Goal: Task Accomplishment & Management: Manage account settings

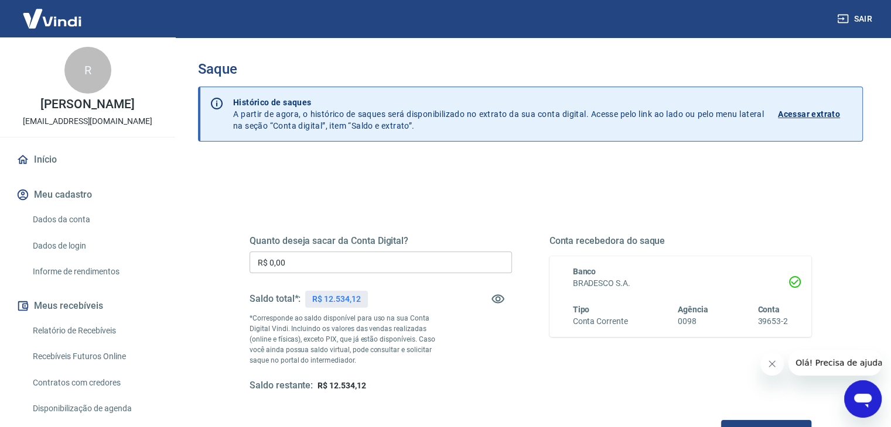
click at [813, 115] on p "Acessar extrato" at bounding box center [809, 114] width 62 height 12
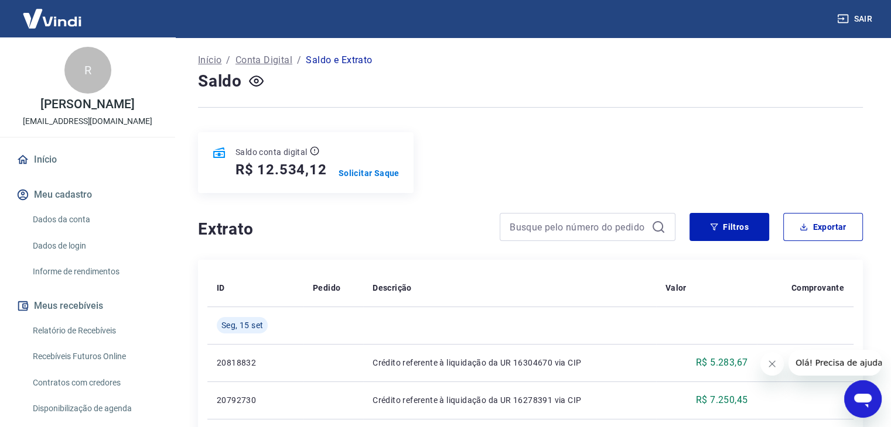
scroll to position [59, 0]
drag, startPoint x: 393, startPoint y: 227, endPoint x: 437, endPoint y: 238, distance: 45.3
click at [393, 227] on h4 "Extrato" at bounding box center [342, 228] width 288 height 23
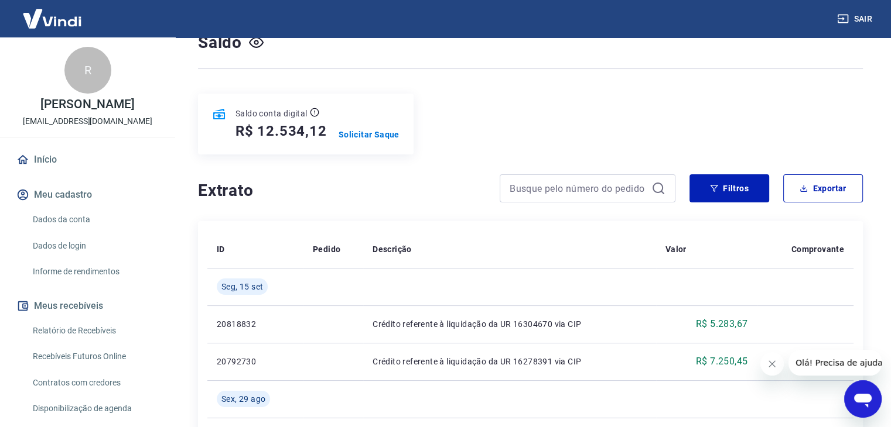
scroll to position [117, 0]
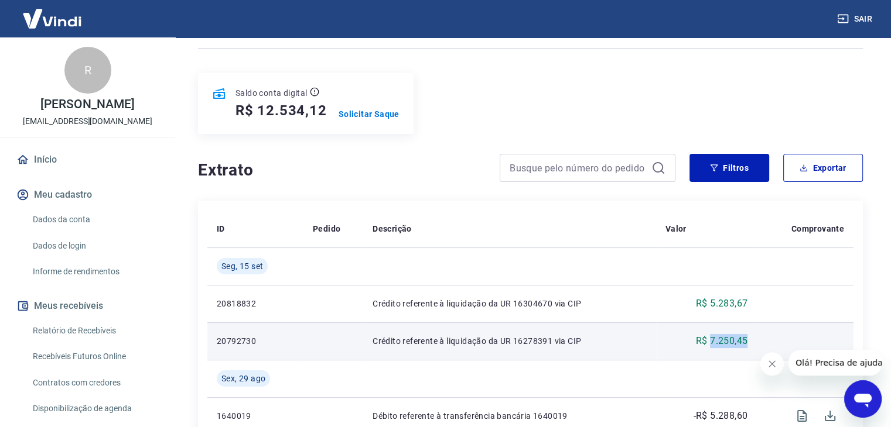
drag, startPoint x: 710, startPoint y: 340, endPoint x: 771, endPoint y: 340, distance: 61.5
click at [771, 340] on tr "20792730 Crédito referente à liquidação da UR 16278391 via CIP R$ 7.250,45" at bounding box center [530, 341] width 646 height 37
copy p "7.250,45"
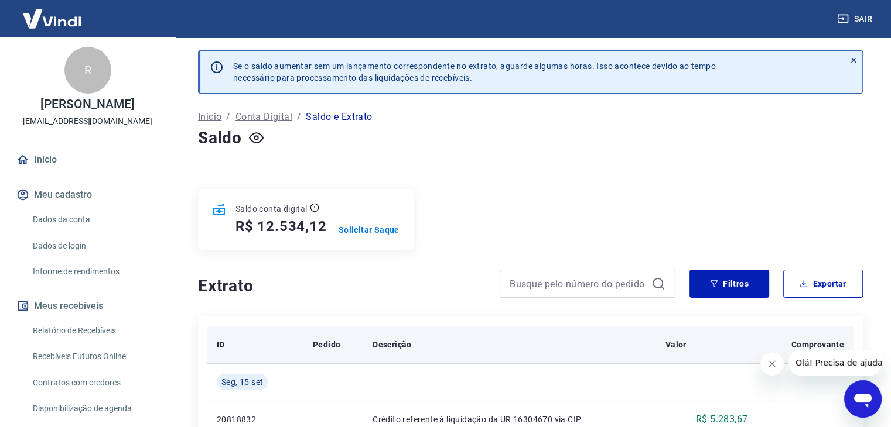
scroll to position [0, 0]
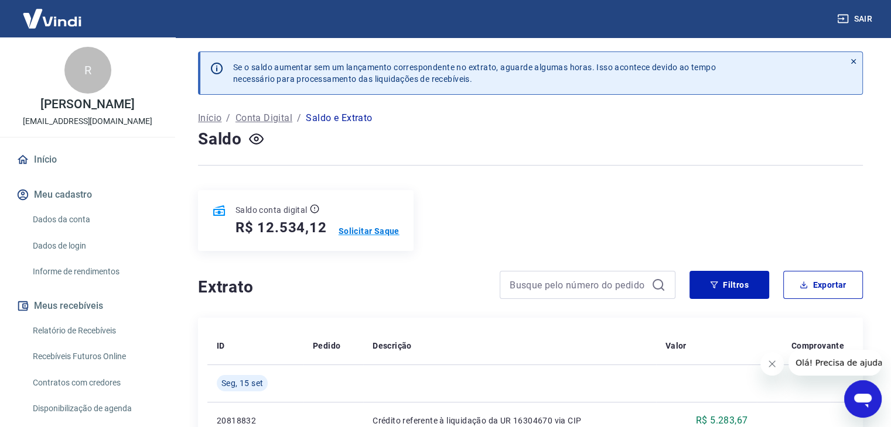
click at [377, 232] on p "Solicitar Saque" at bounding box center [368, 231] width 61 height 12
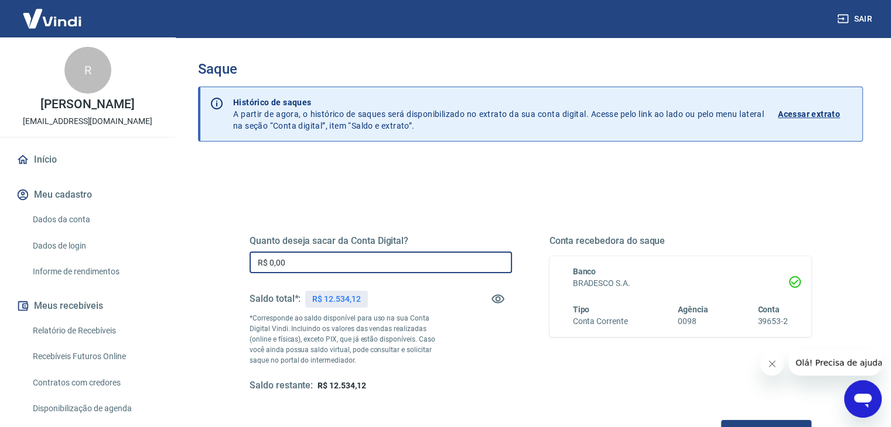
click at [354, 259] on input "R$ 0,00" at bounding box center [380, 263] width 262 height 22
paste input "text"
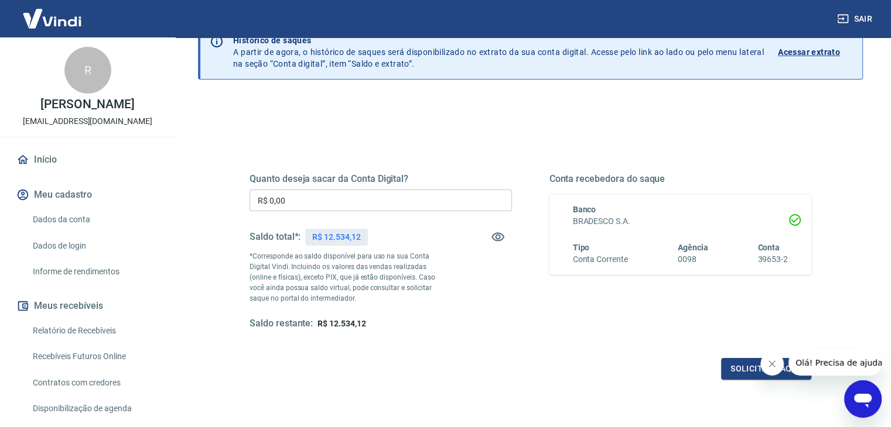
scroll to position [34, 0]
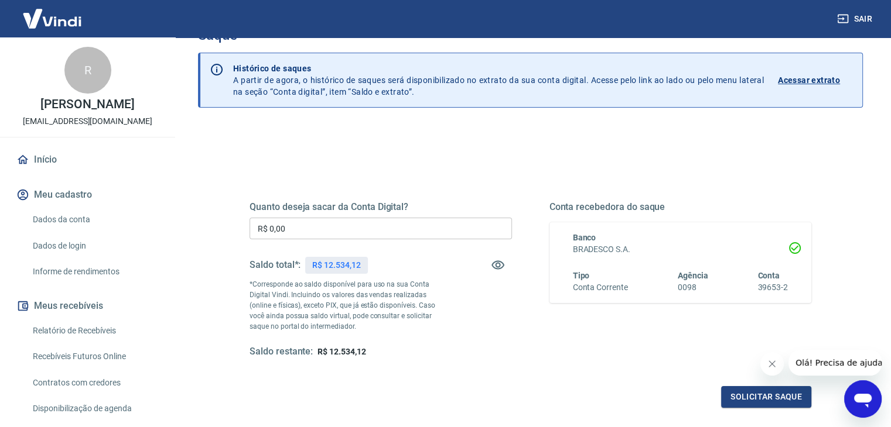
click at [344, 234] on input "R$ 0,00" at bounding box center [380, 229] width 262 height 22
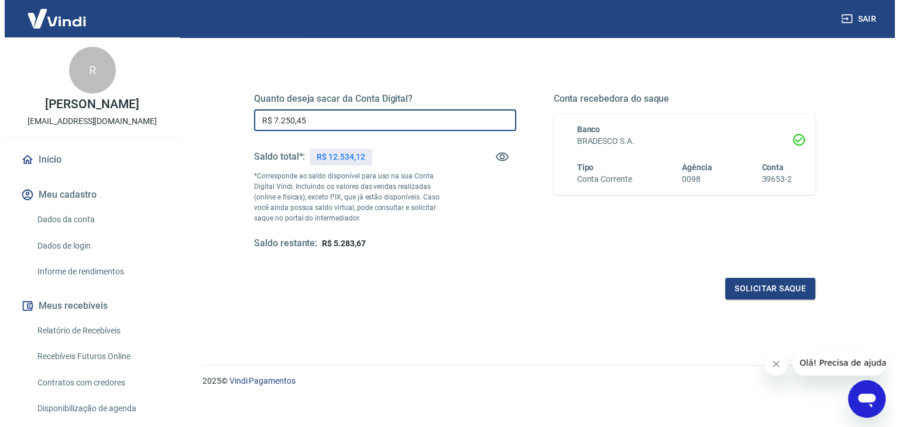
scroll to position [151, 0]
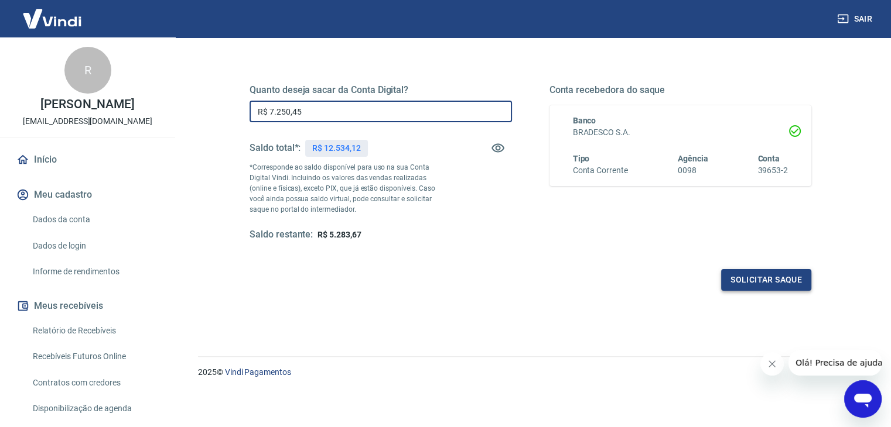
type input "R$ 7.250,45"
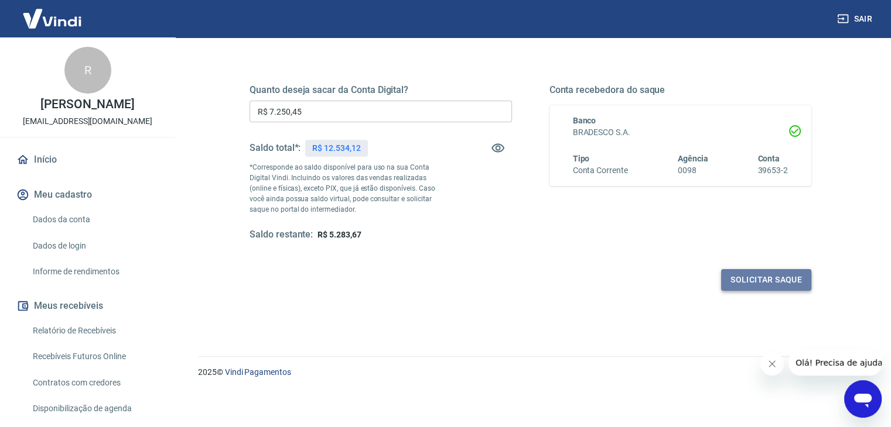
click at [782, 282] on button "Solicitar saque" at bounding box center [766, 280] width 90 height 22
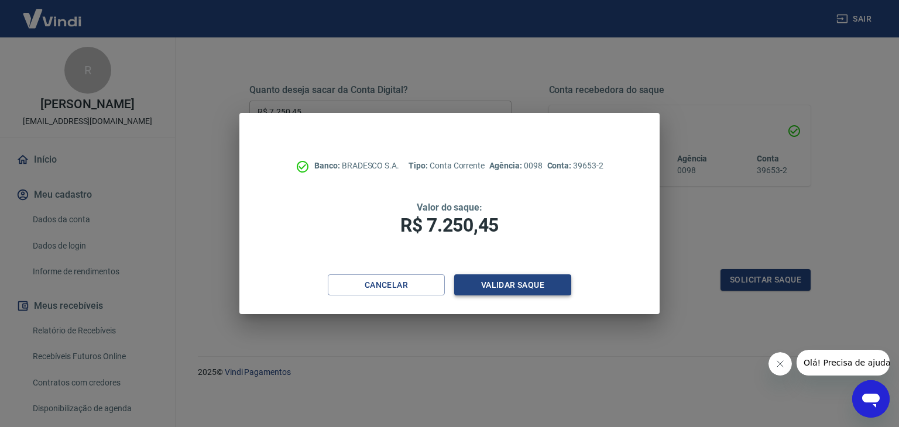
click at [527, 286] on button "Validar saque" at bounding box center [512, 286] width 117 height 22
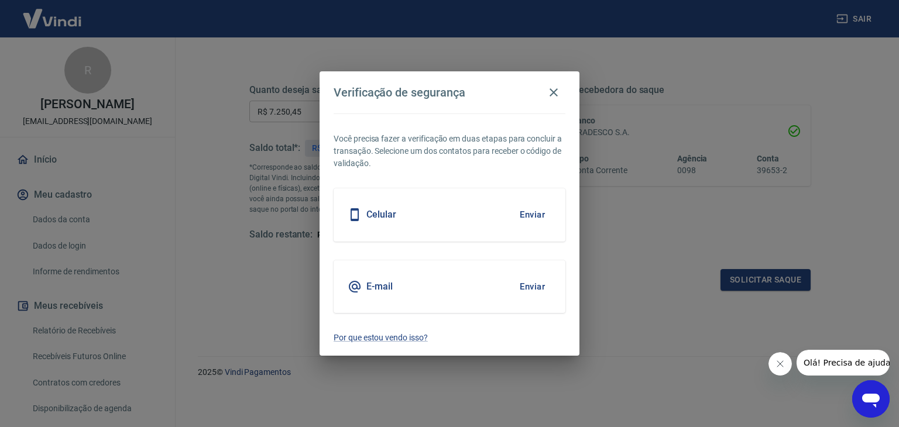
click at [522, 281] on button "Enviar" at bounding box center [533, 287] width 38 height 25
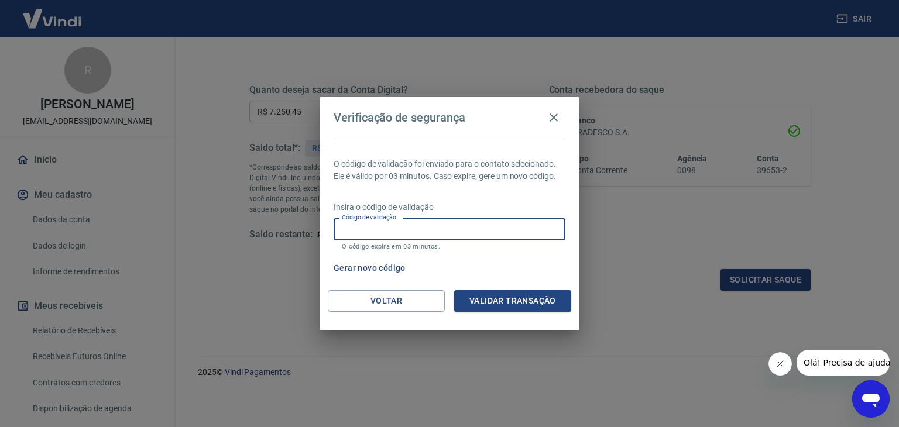
click at [393, 224] on div "Código de validação Código de validação O código expira em 03 minutos." at bounding box center [450, 234] width 232 height 32
type input "150507"
click at [493, 293] on button "Validar transação" at bounding box center [512, 301] width 117 height 22
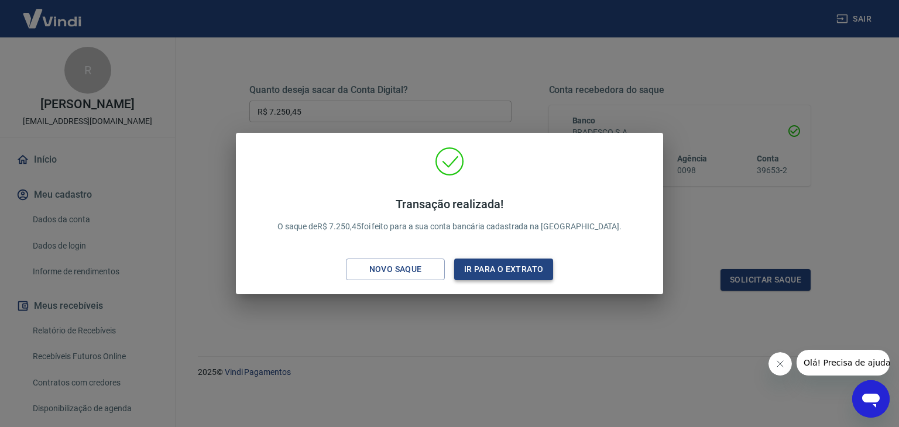
click at [516, 269] on button "Ir para o extrato" at bounding box center [503, 270] width 99 height 22
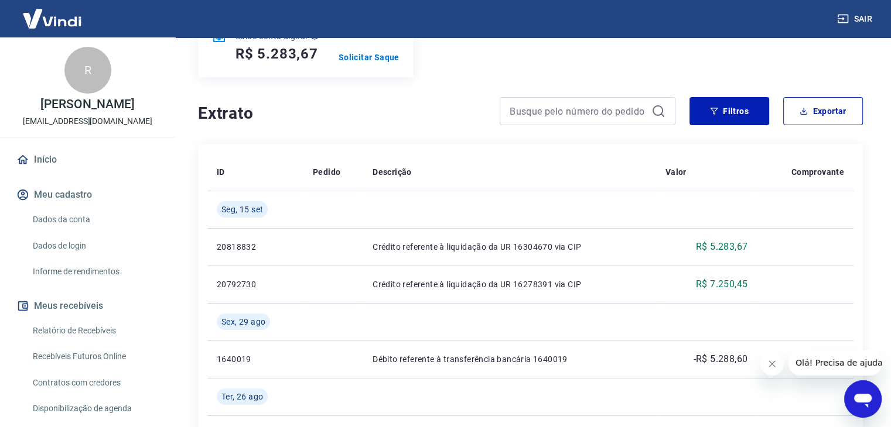
scroll to position [59, 0]
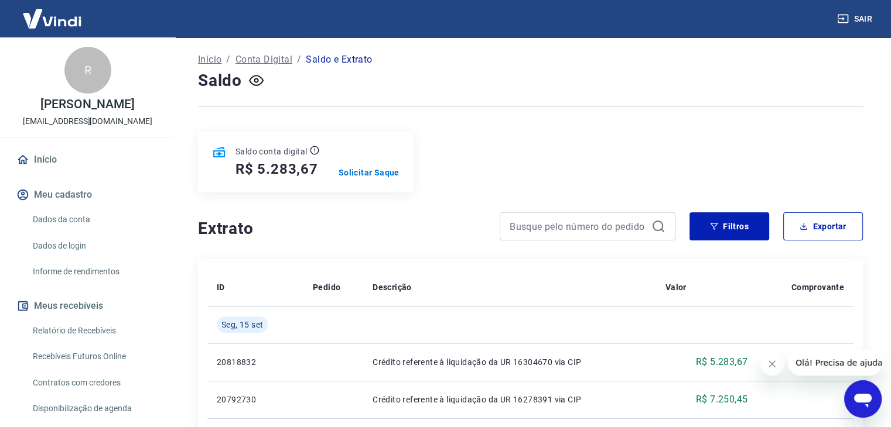
click at [869, 21] on button "Sair" at bounding box center [855, 19] width 42 height 22
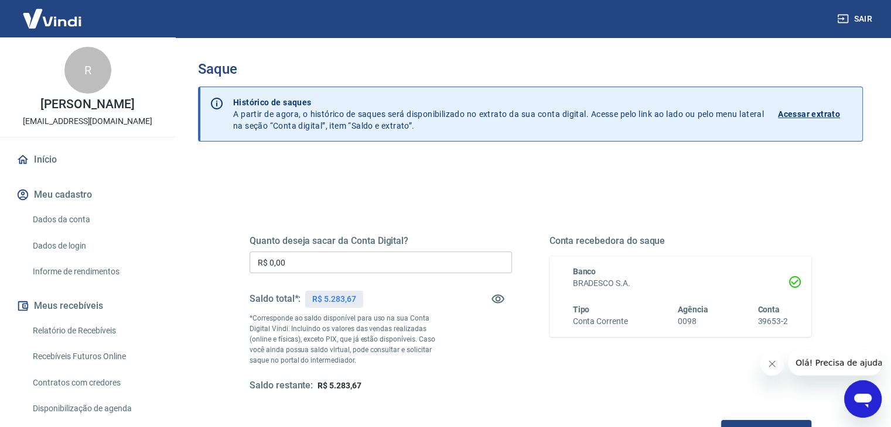
click at [816, 114] on p "Acessar extrato" at bounding box center [809, 114] width 62 height 12
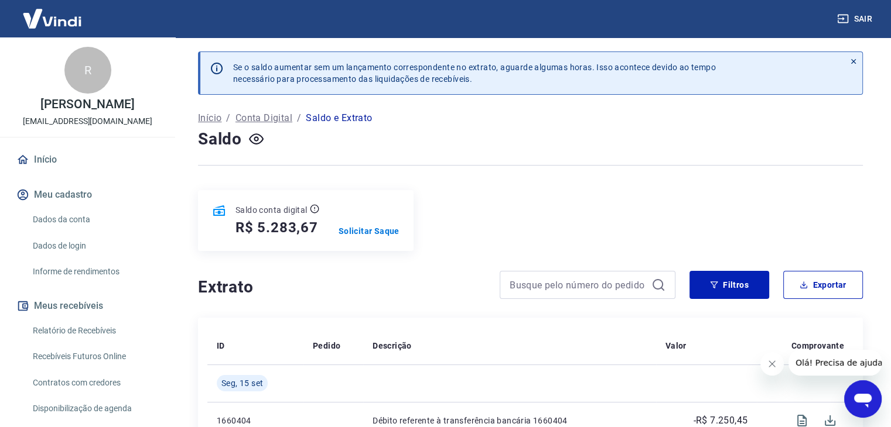
click at [860, 16] on button "Sair" at bounding box center [855, 19] width 42 height 22
